Goal: Navigation & Orientation: Find specific page/section

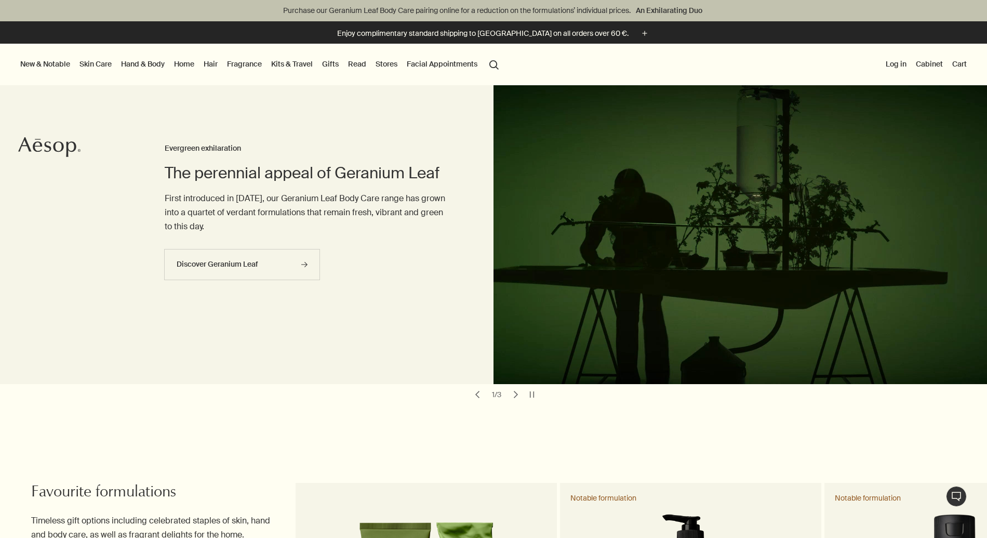
click at [524, 395] on div "chevron 1 / 3 chevron" at bounding box center [496, 394] width 61 height 15
click at [522, 395] on button "chevron" at bounding box center [516, 394] width 15 height 15
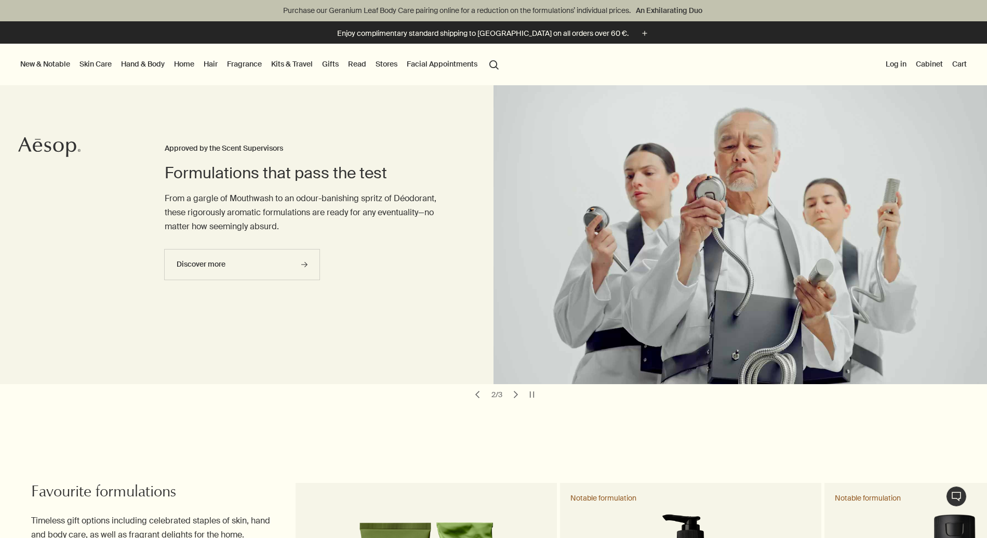
click at [522, 395] on button "chevron" at bounding box center [516, 394] width 15 height 15
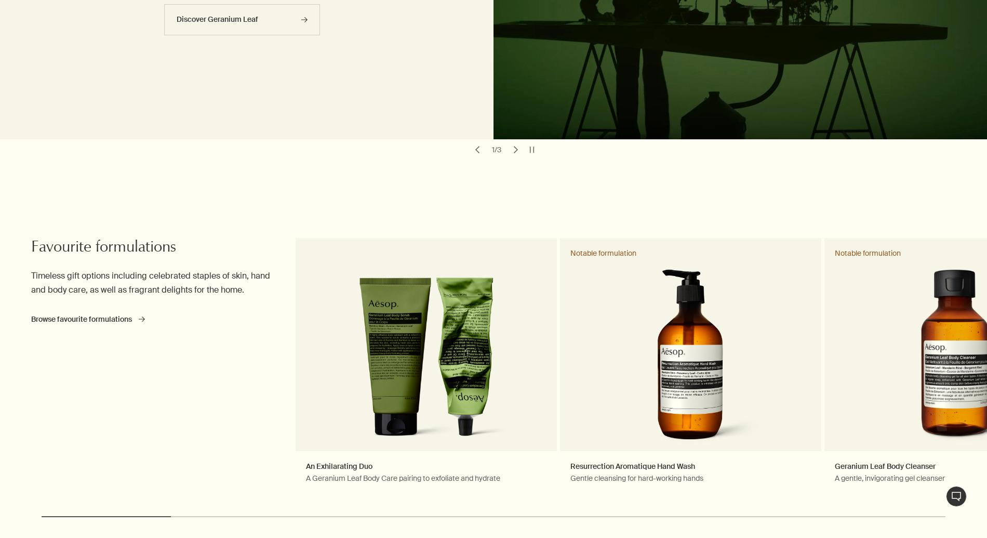
scroll to position [262, 0]
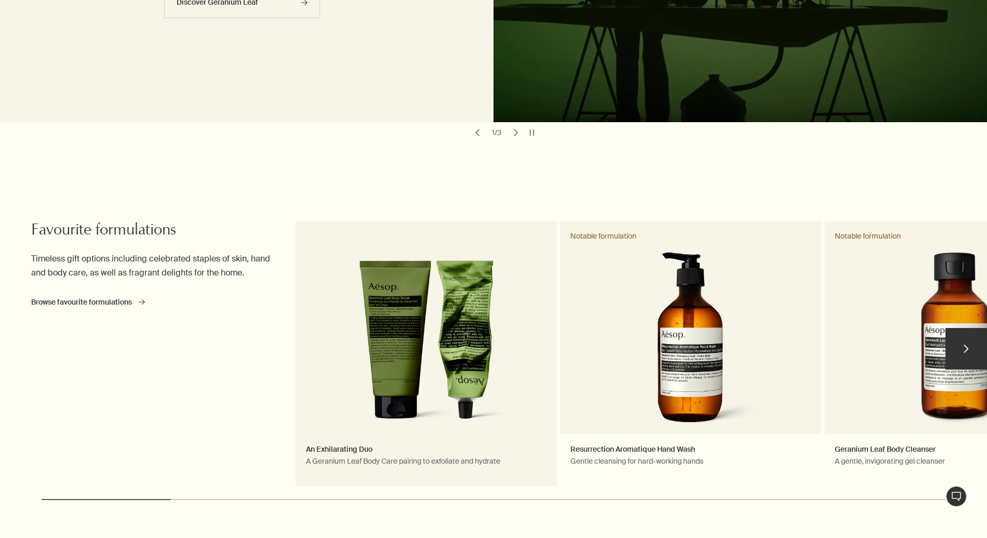
click at [463, 425] on link "An Exhilarating Duo A Geranium Leaf Body Care pairing to exfoliate and hydrate" at bounding box center [426, 353] width 261 height 265
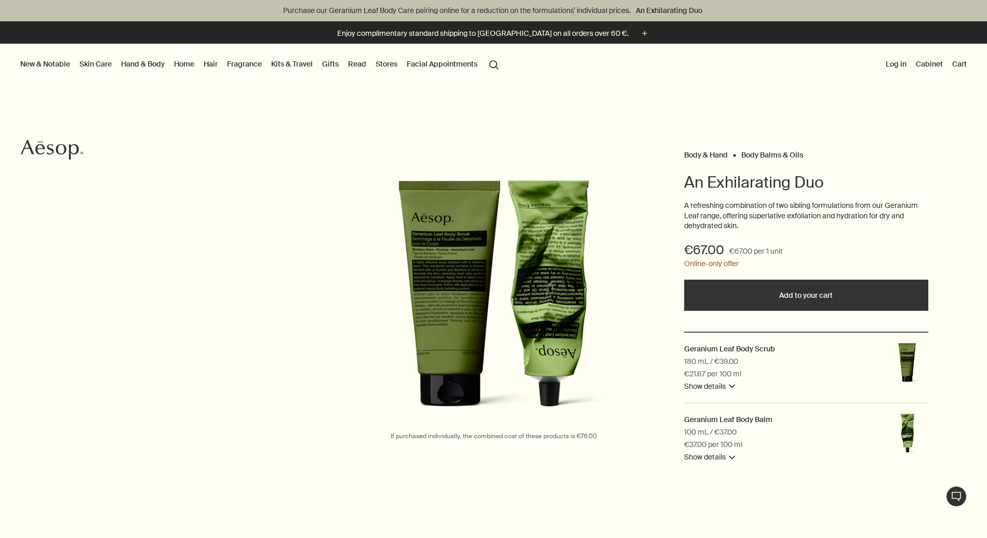
click at [299, 67] on link "Kits & Travel" at bounding box center [292, 64] width 46 height 14
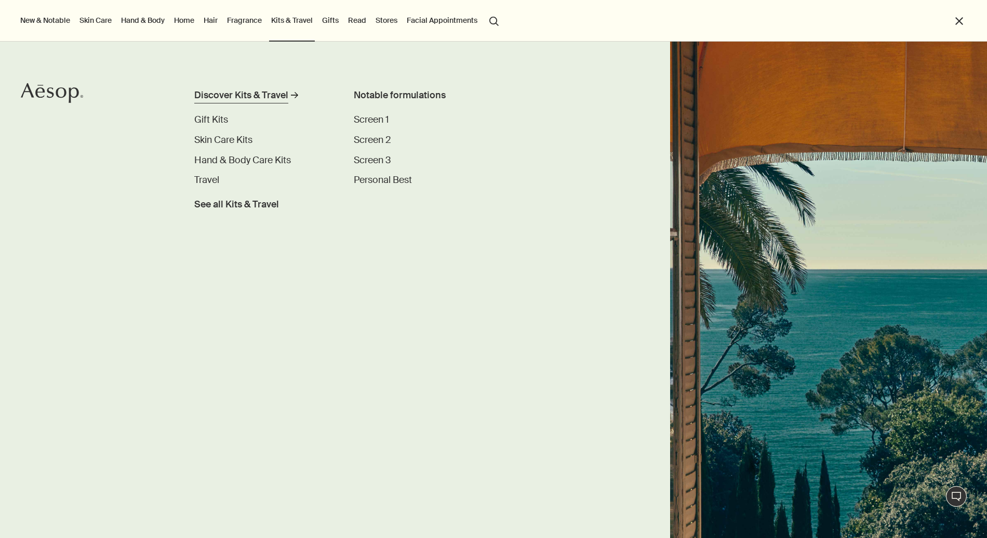
click at [265, 92] on div "Discover Kits & Travel" at bounding box center [241, 95] width 94 height 14
click at [233, 202] on span "See all Kits & Travel" at bounding box center [236, 204] width 85 height 14
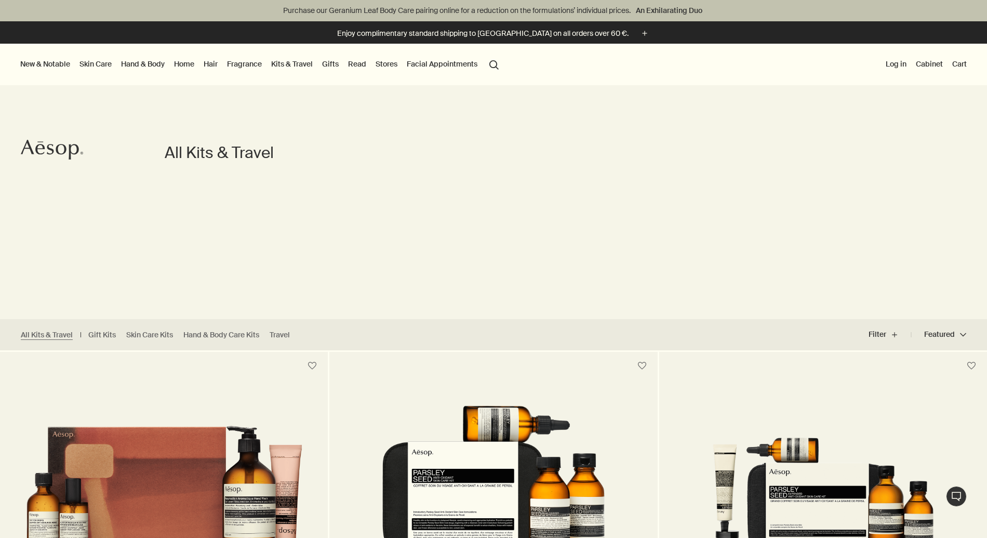
click at [237, 62] on link "Fragrance" at bounding box center [244, 64] width 39 height 14
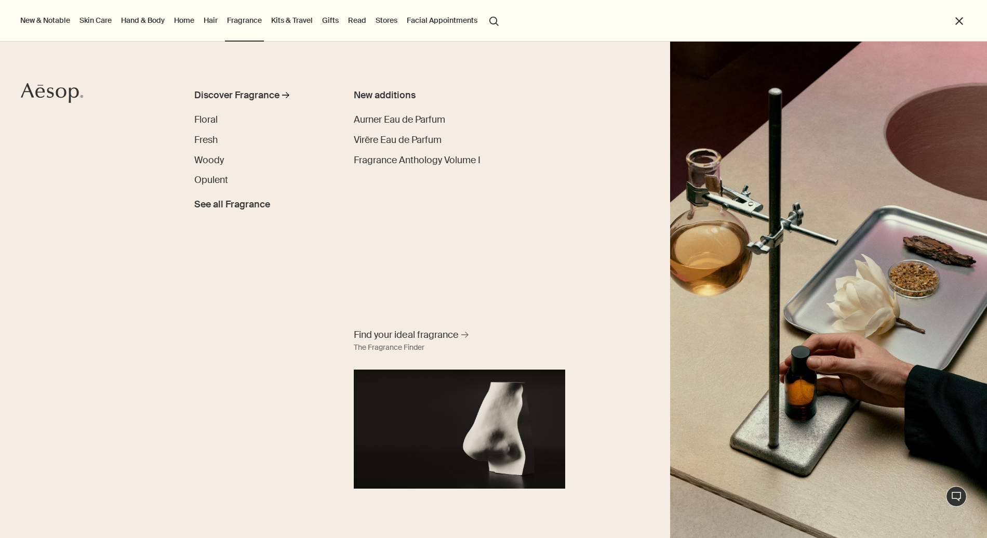
click at [211, 22] on link "Hair" at bounding box center [211, 21] width 18 height 14
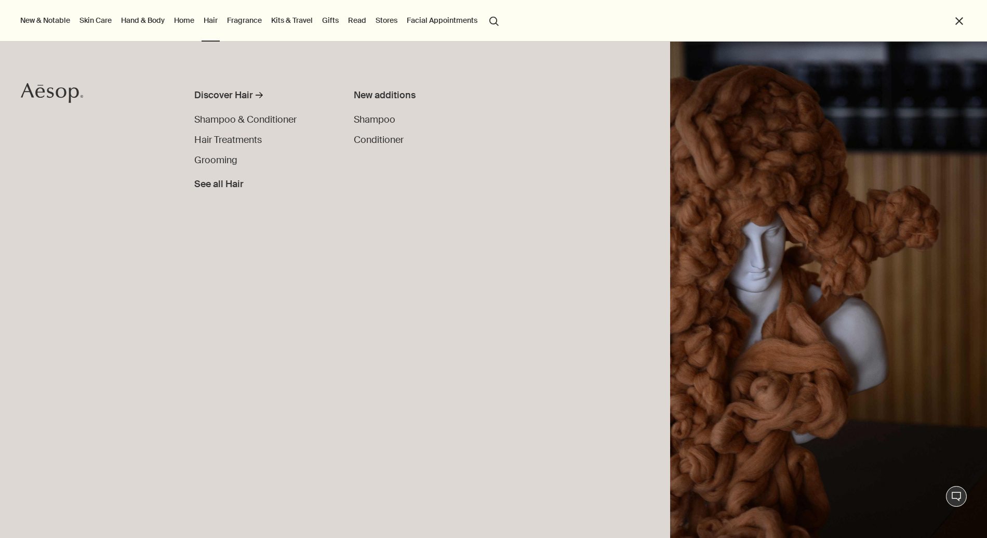
click at [174, 20] on link "Home" at bounding box center [184, 21] width 24 height 14
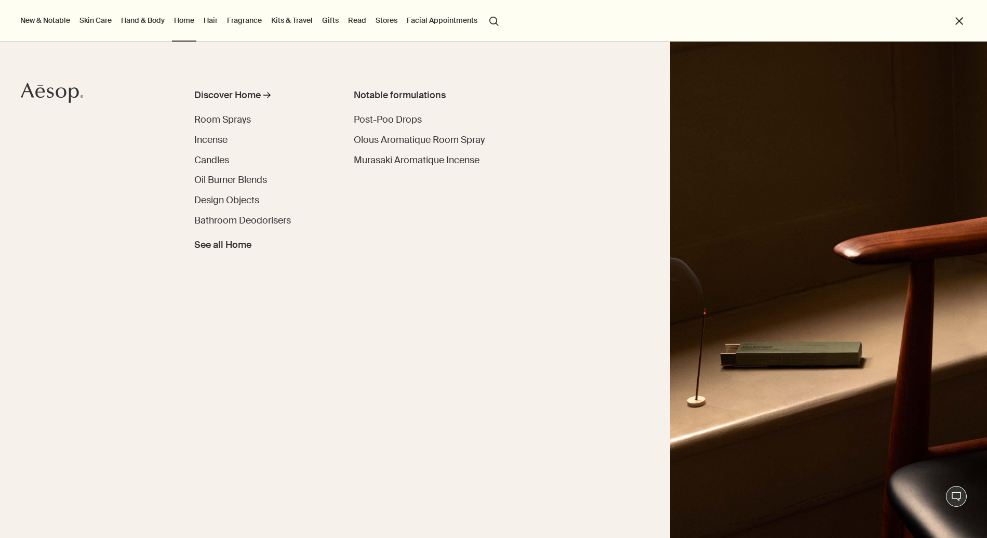
click at [55, 20] on button "New & Notable" at bounding box center [45, 21] width 54 height 14
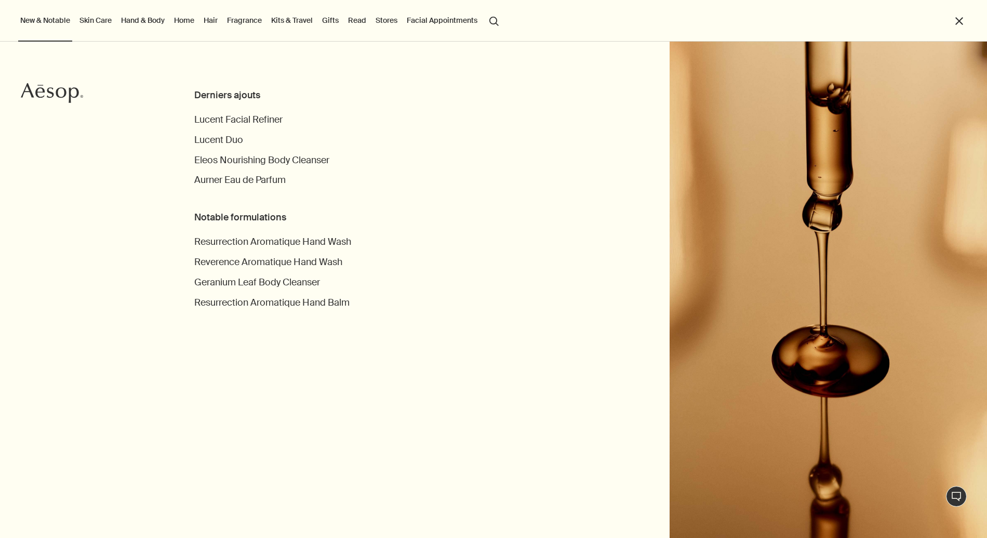
click at [451, 22] on link "Facial Appointments" at bounding box center [442, 21] width 75 height 14
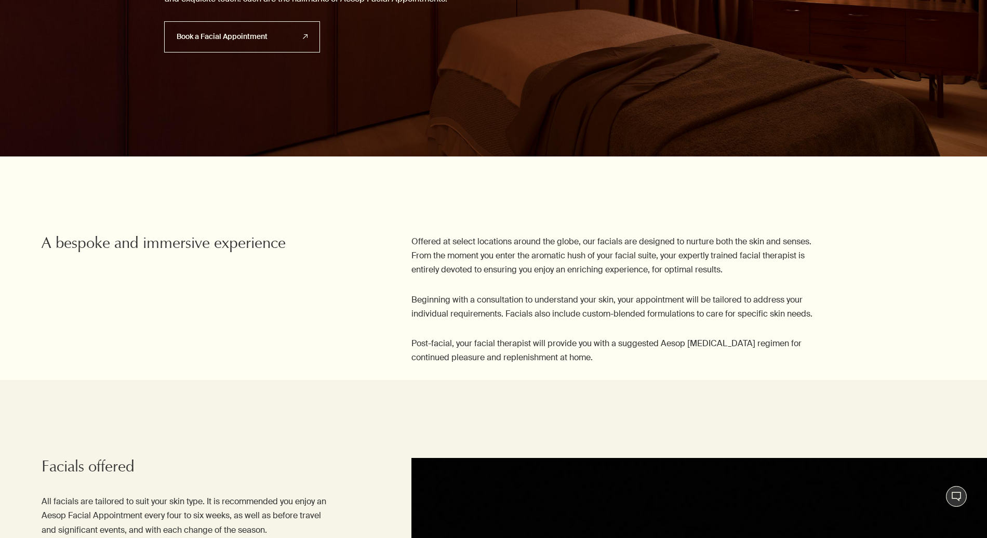
scroll to position [221, 0]
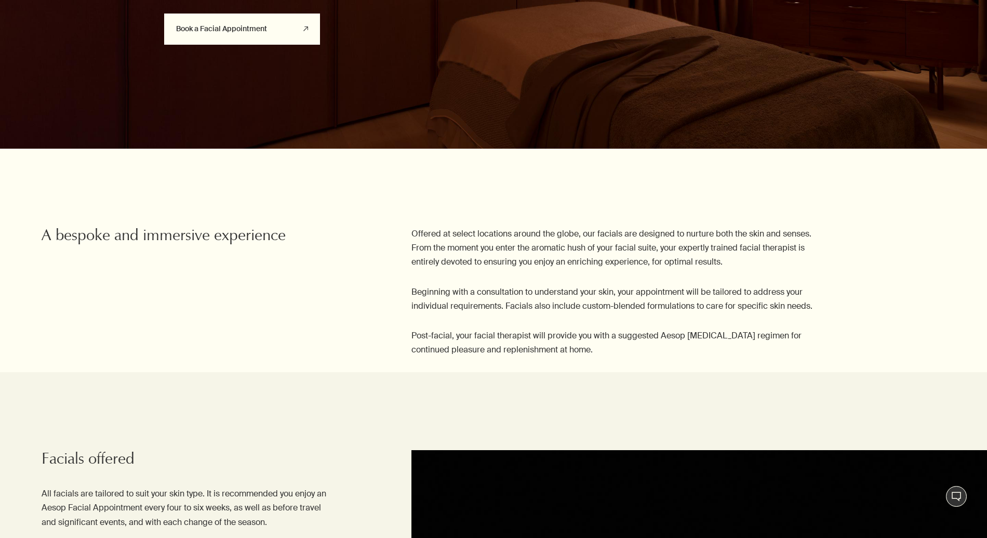
click at [239, 30] on link "Book a Facial Appointment rightUpArrow" at bounding box center [242, 29] width 156 height 31
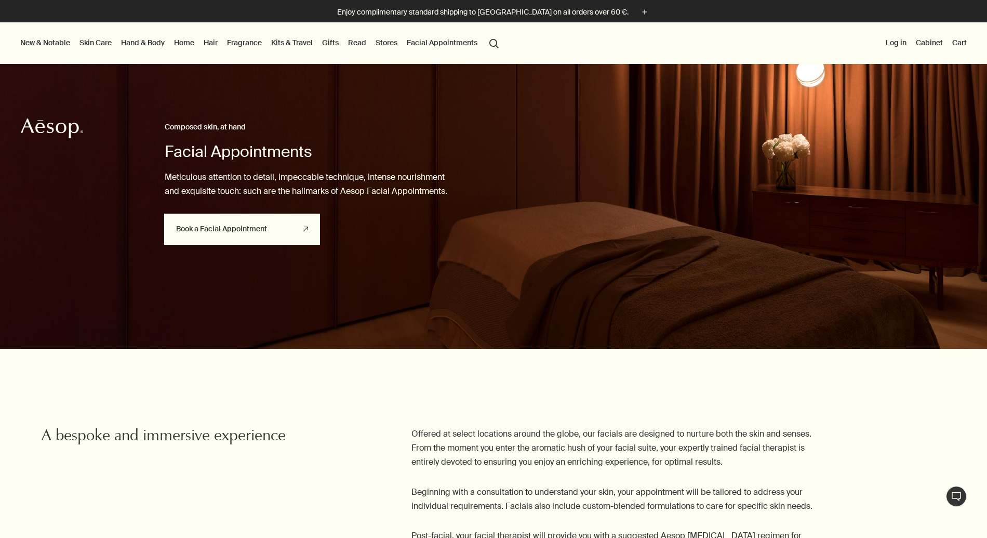
scroll to position [0, 0]
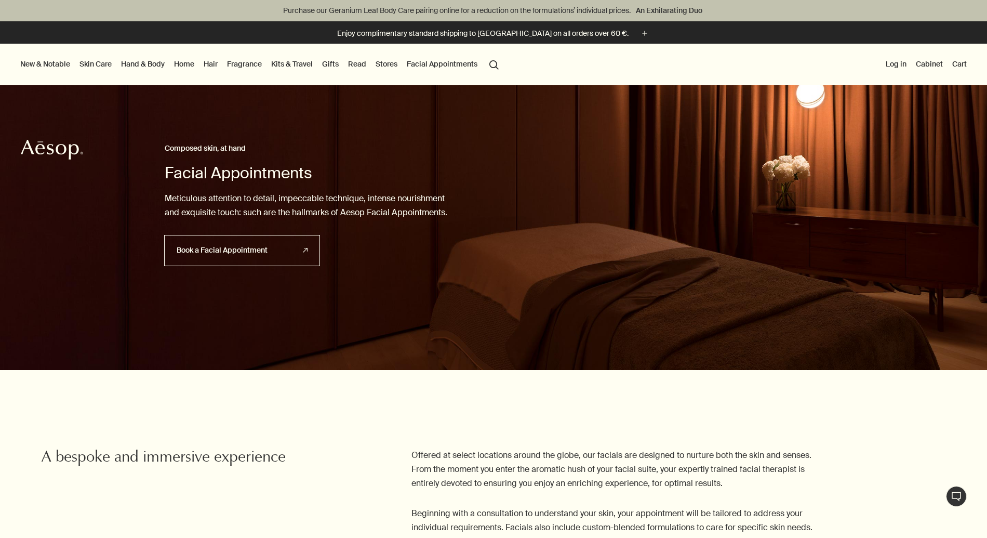
click at [356, 62] on link "Read" at bounding box center [357, 64] width 22 height 14
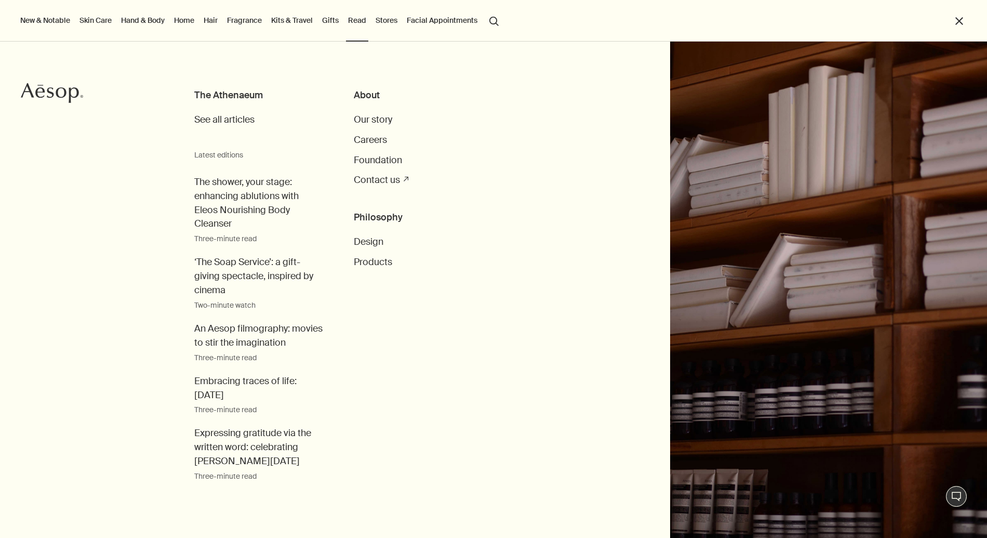
click at [329, 20] on link "Gifts" at bounding box center [330, 21] width 21 height 14
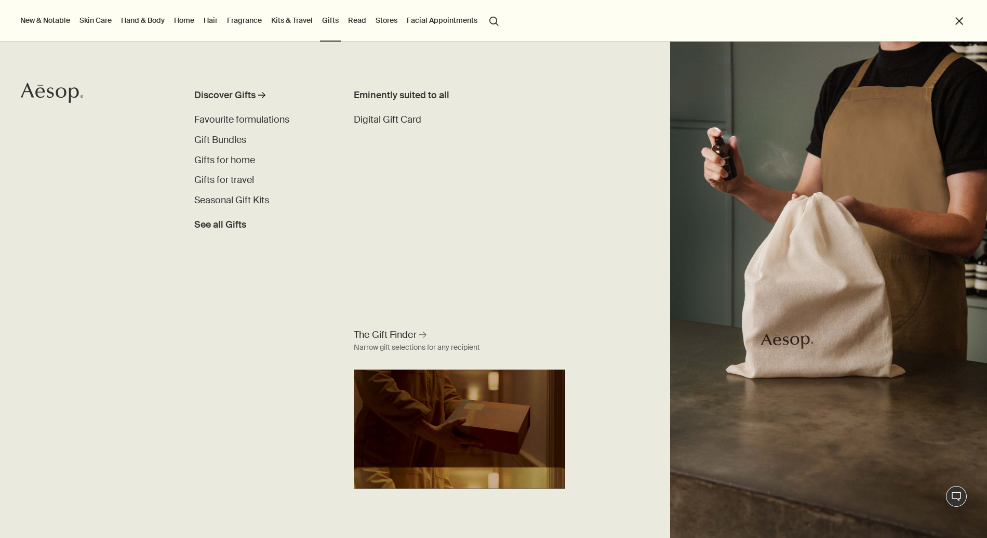
click at [92, 19] on link "Skin Care" at bounding box center [95, 21] width 36 height 14
